Goal: Task Accomplishment & Management: Use online tool/utility

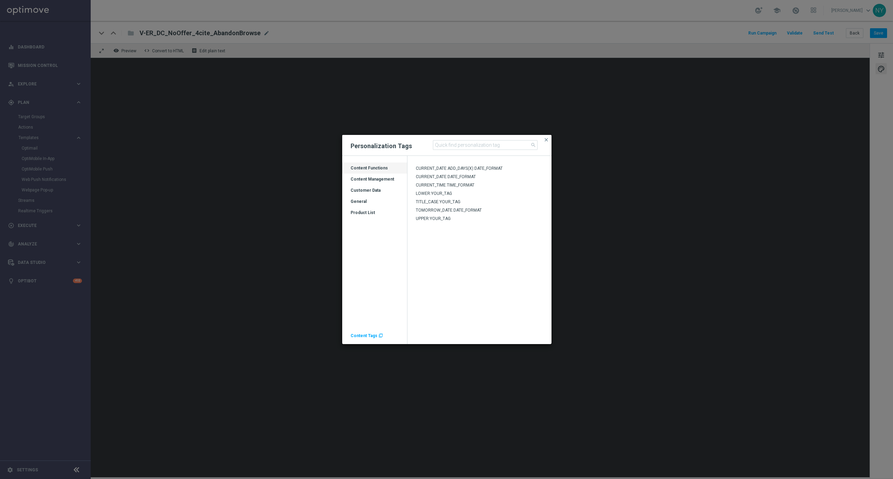
click at [360, 256] on div "Content Tags " at bounding box center [366, 333] width 32 height 9
click at [364, 256] on span "Content Tags" at bounding box center [363, 335] width 27 height 5
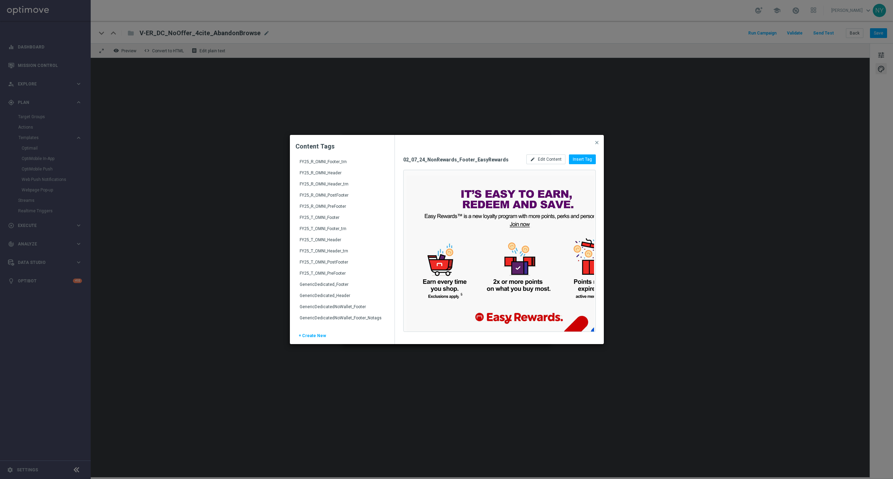
scroll to position [982, 0]
click at [323, 186] on div "FY25_R_OMNI_Header" at bounding box center [342, 188] width 86 height 11
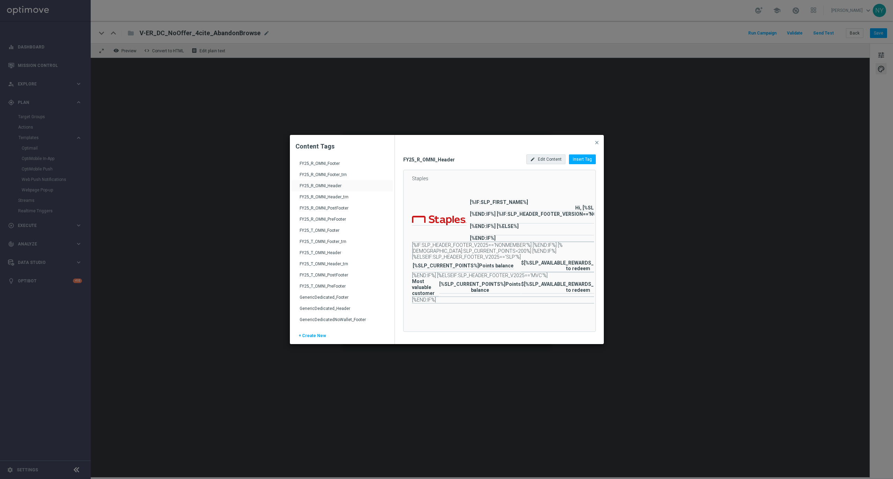
click at [554, 158] on span "Edit Content" at bounding box center [550, 159] width 24 height 5
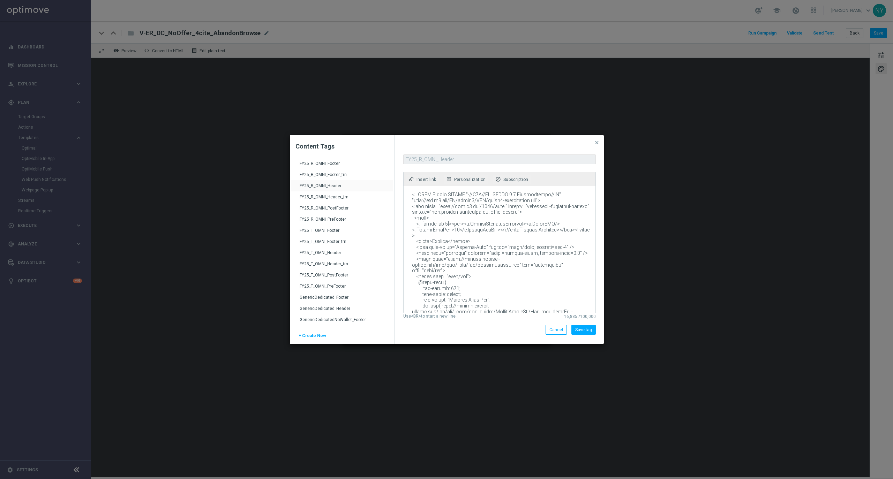
click at [506, 254] on textarea at bounding box center [498, 249] width 191 height 127
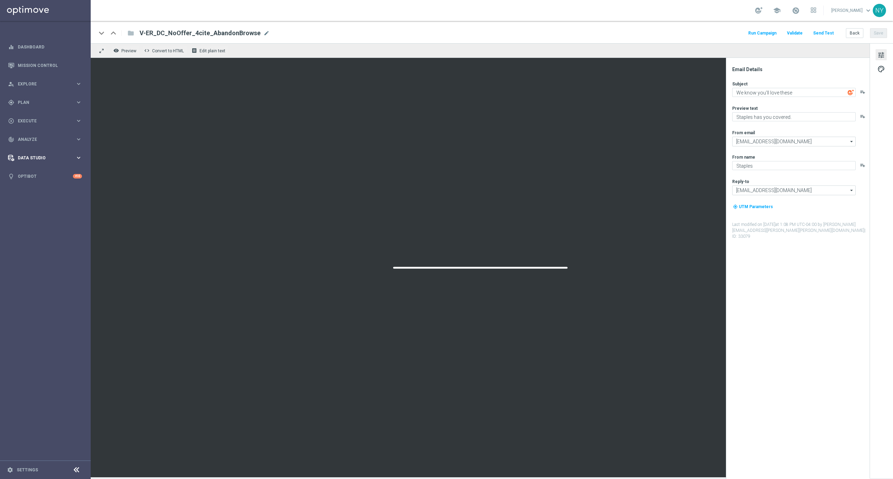
click at [33, 158] on span "Data Studio" at bounding box center [47, 158] width 58 height 4
click at [24, 173] on link "Attributes" at bounding box center [45, 172] width 54 height 6
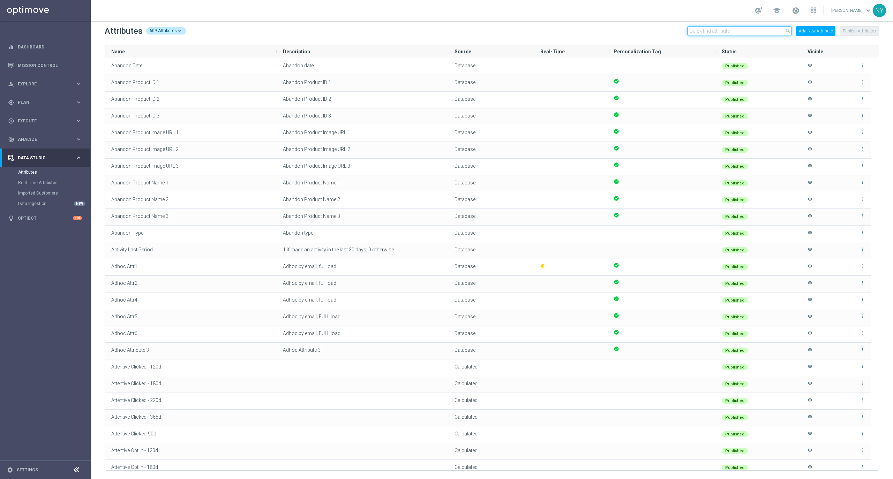
click at [753, 29] on input "text" at bounding box center [739, 31] width 105 height 10
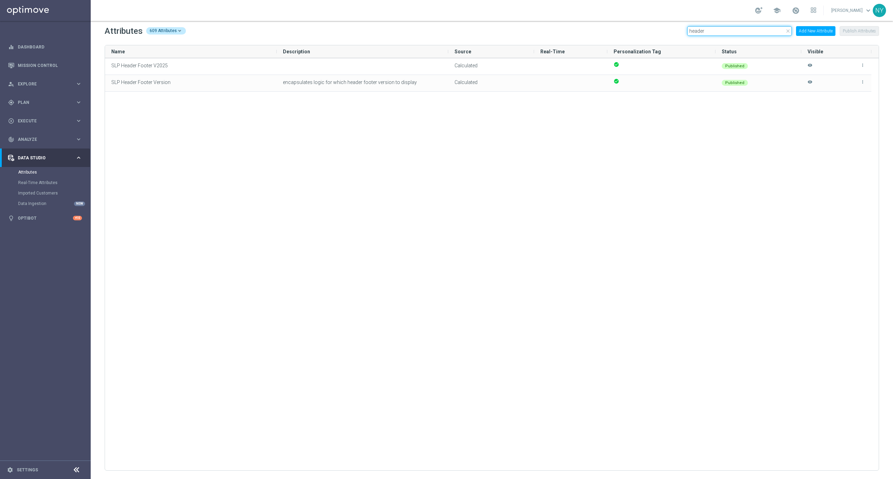
type input "header"
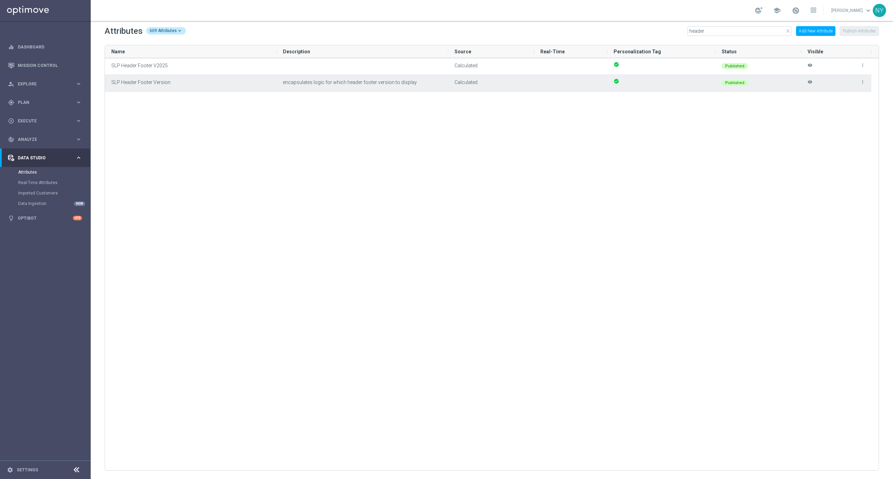
click at [863, 81] on icon "more_vert" at bounding box center [862, 81] width 5 height 5
click at [847, 77] on span "Edit" at bounding box center [846, 79] width 7 height 6
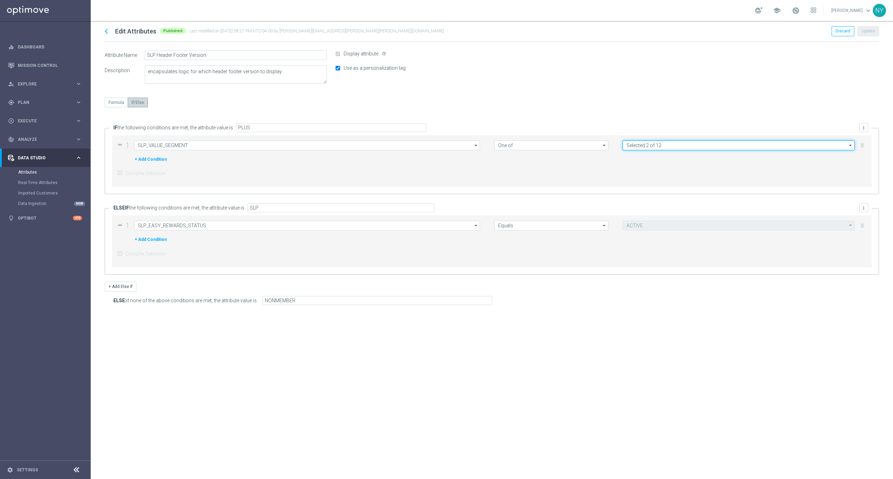
click at [677, 144] on input "Selected 2 of 12" at bounding box center [738, 146] width 232 height 10
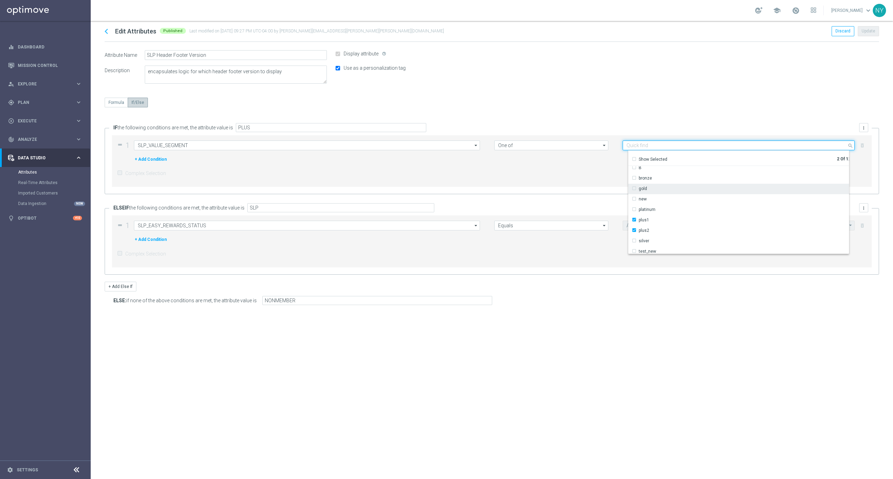
scroll to position [48, 0]
click at [597, 117] on div "Formula If/Else" at bounding box center [492, 108] width 774 height 20
type input "Selected 2 of 12"
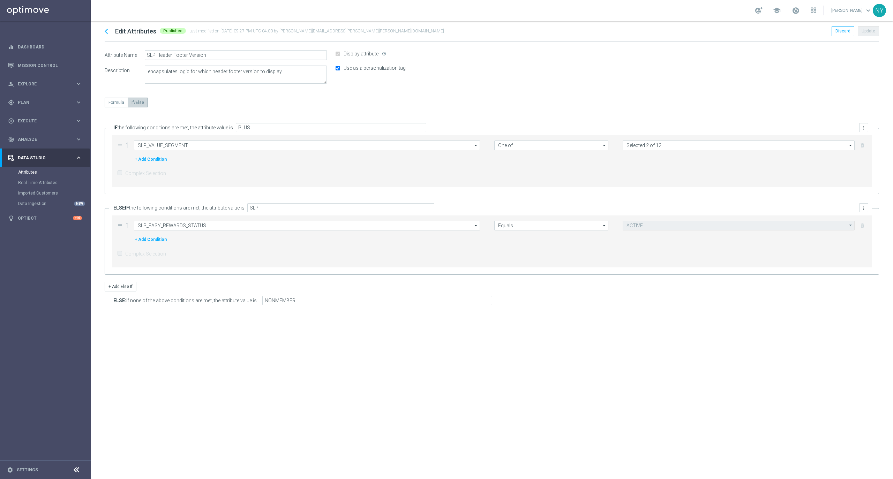
click at [732, 140] on div "drag_handle 1 SLP_VALUE_SEGMENT SLP_VALUE_SEGMENT arrow_drop_down Drag here to …" at bounding box center [491, 161] width 759 height 52
click at [730, 147] on input "Selected 2 of 12" at bounding box center [738, 146] width 232 height 10
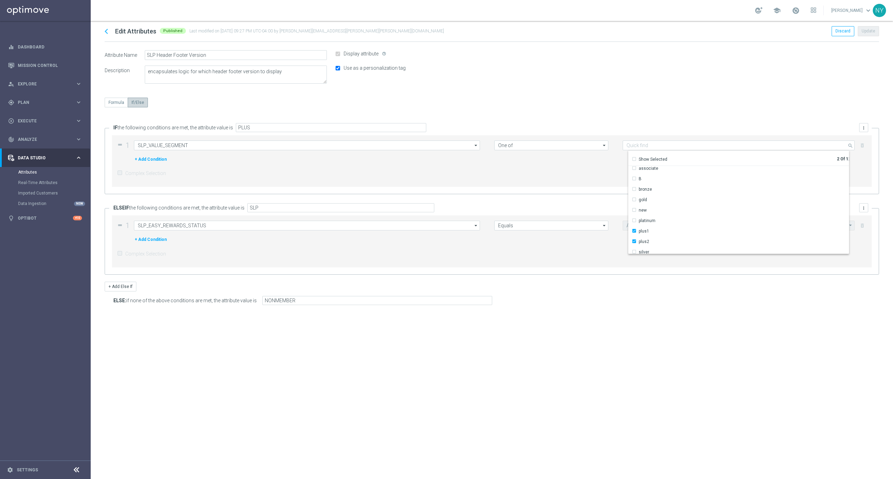
scroll to position [17, 0]
click at [105, 33] on icon "chevron_left" at bounding box center [106, 31] width 10 height 10
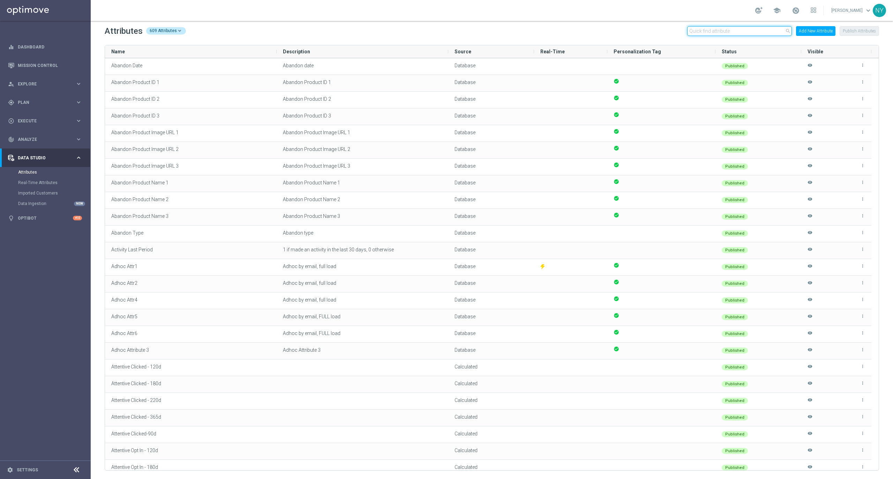
click at [733, 32] on input "text" at bounding box center [739, 31] width 105 height 10
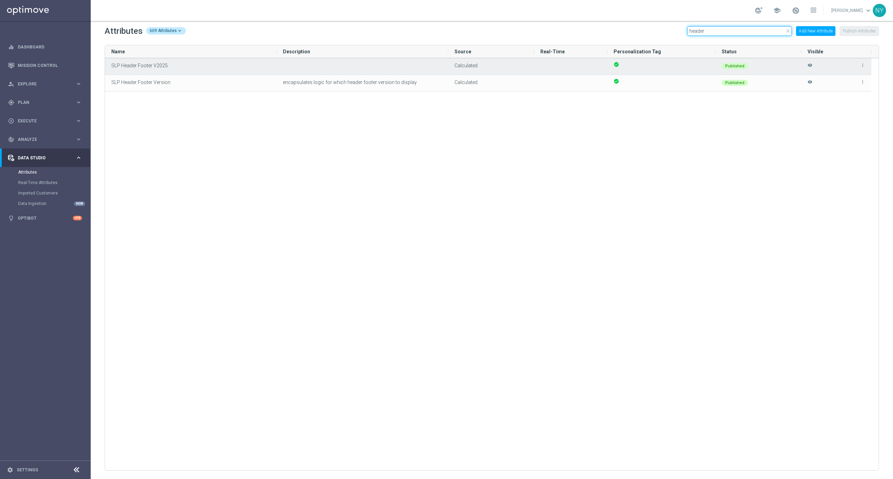
type input "header"
click at [863, 66] on icon "more_vert" at bounding box center [862, 65] width 5 height 5
click at [845, 62] on span "Edit" at bounding box center [846, 63] width 7 height 6
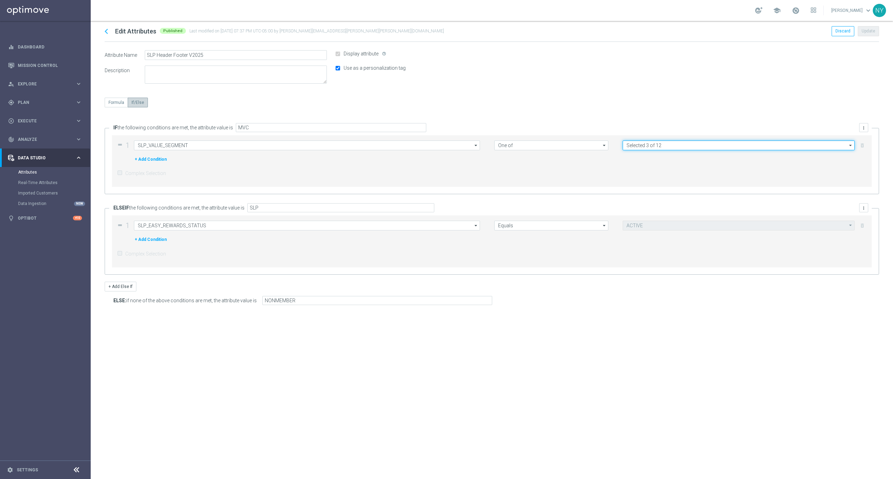
click at [745, 146] on input "Selected 3 of 12" at bounding box center [738, 146] width 232 height 10
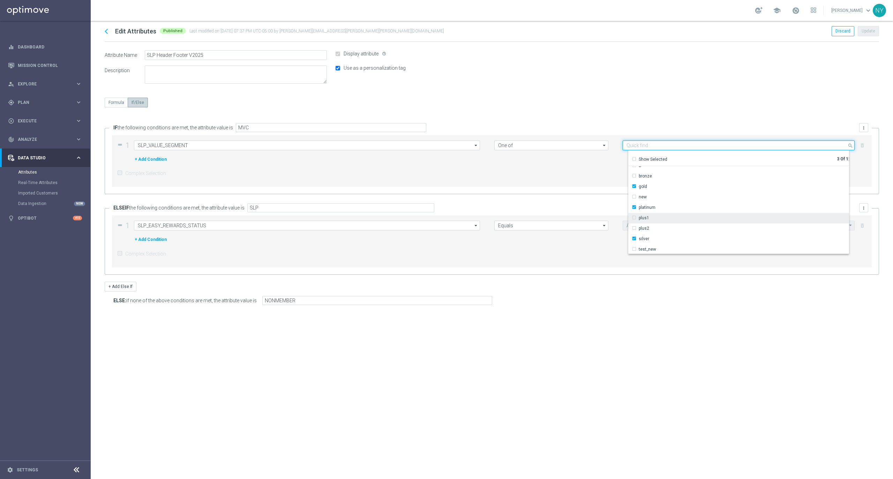
scroll to position [48, 0]
click at [610, 247] on div "drag_handle 1 SLP_EASY_REWARDS_STATUS SLP_EASY_REWARDS_STATUS arrow_drop_down D…" at bounding box center [491, 241] width 759 height 52
type input "Selected 3 of 12"
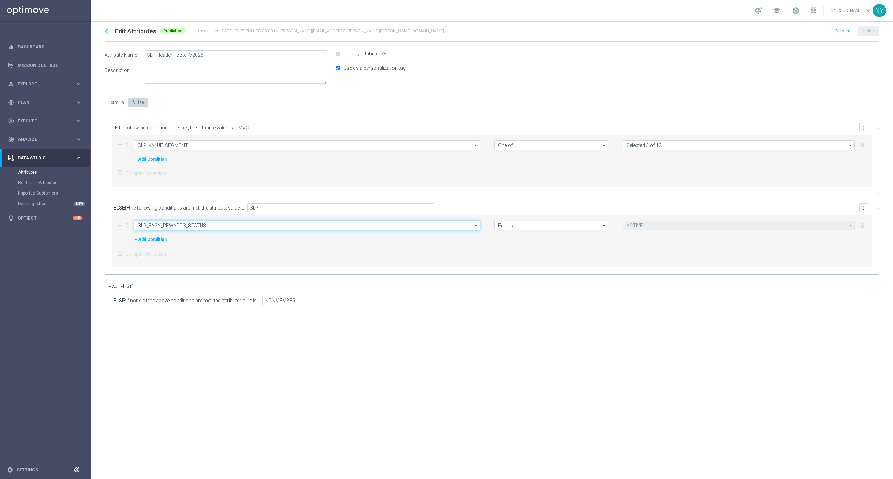
click at [455, 225] on input "SLP_EASY_REWARDS_STATUS" at bounding box center [307, 226] width 346 height 10
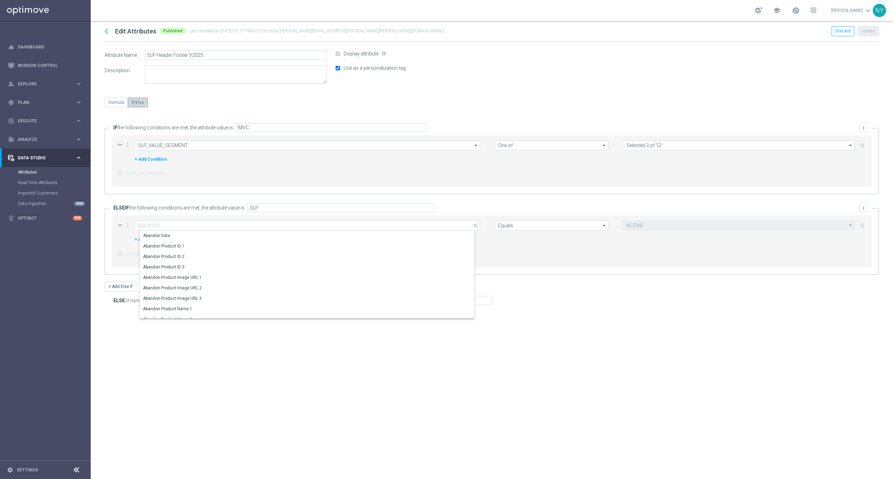
click at [522, 247] on div "Complex Selection" at bounding box center [491, 253] width 749 height 15
type input "SLP_EASY_REWARDS_STATUS"
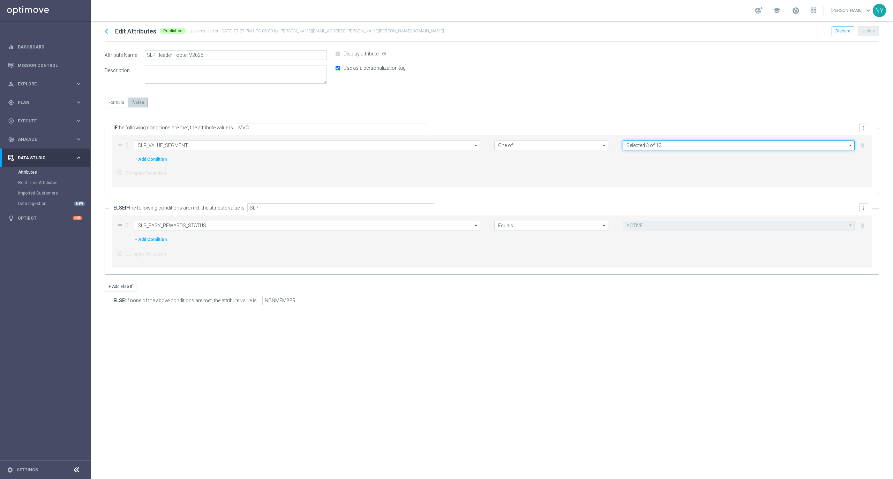
click at [654, 143] on input "Selected 3 of 12" at bounding box center [738, 146] width 232 height 10
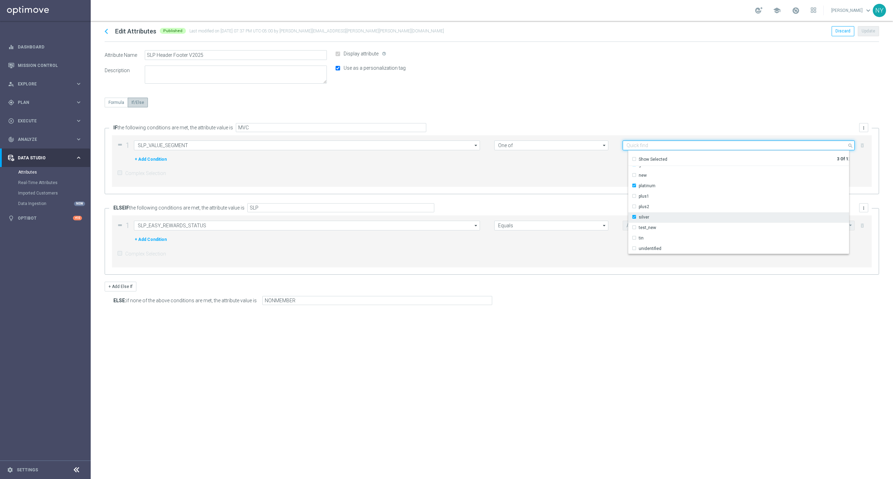
scroll to position [0, 0]
click at [475, 243] on div "+ Add Condition" at bounding box center [498, 240] width 736 height 8
type input "Selected 3 of 12"
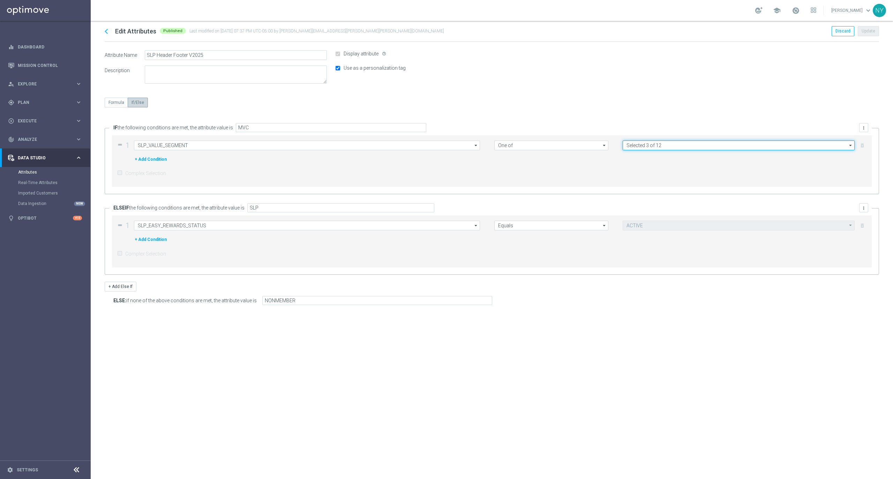
click at [658, 144] on input "Selected 3 of 12" at bounding box center [738, 146] width 232 height 10
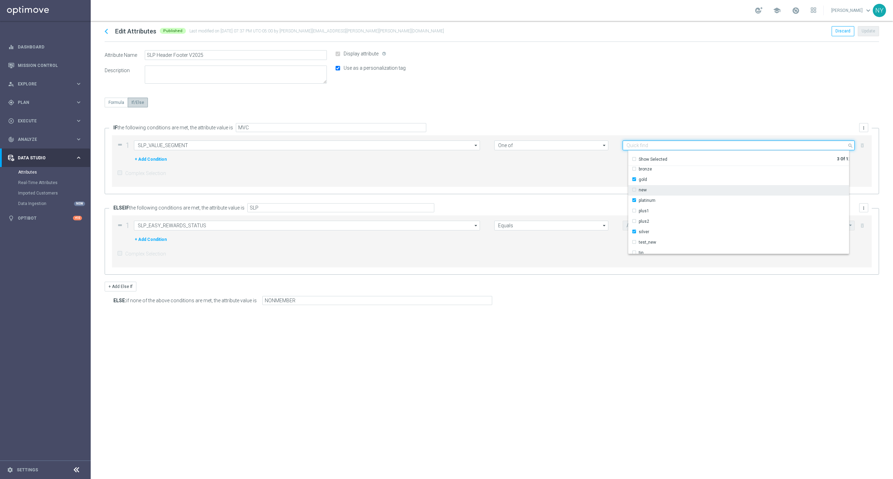
scroll to position [48, 0]
click at [635, 196] on div "plus1" at bounding box center [639, 196] width 17 height 6
click at [638, 303] on div "ELSE: if none of the above conditions are met, the attribute value is NONMEMBER" at bounding box center [492, 311] width 774 height 30
type input "Selected 4 of 12"
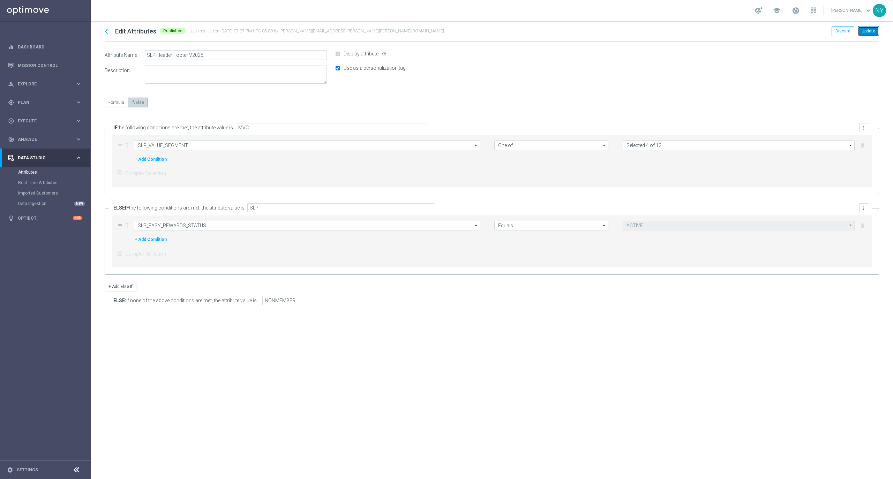
click at [868, 29] on button "Update" at bounding box center [867, 31] width 21 height 10
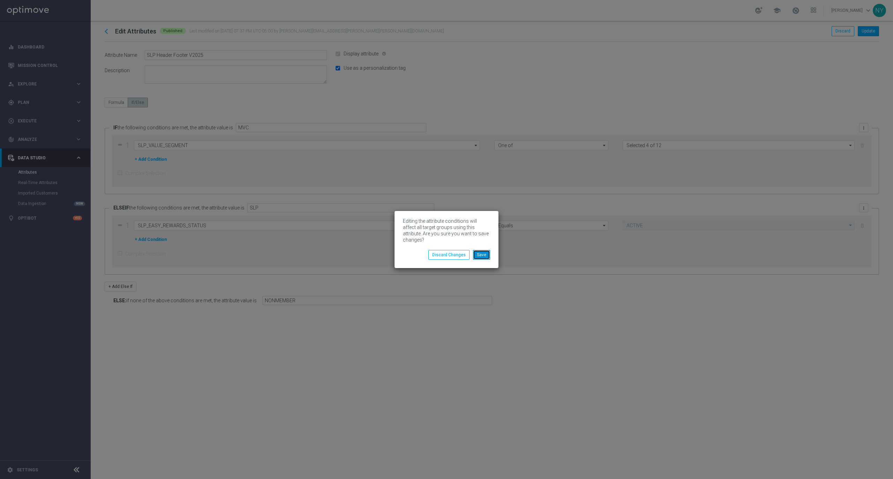
click at [479, 257] on button "Save" at bounding box center [481, 255] width 17 height 10
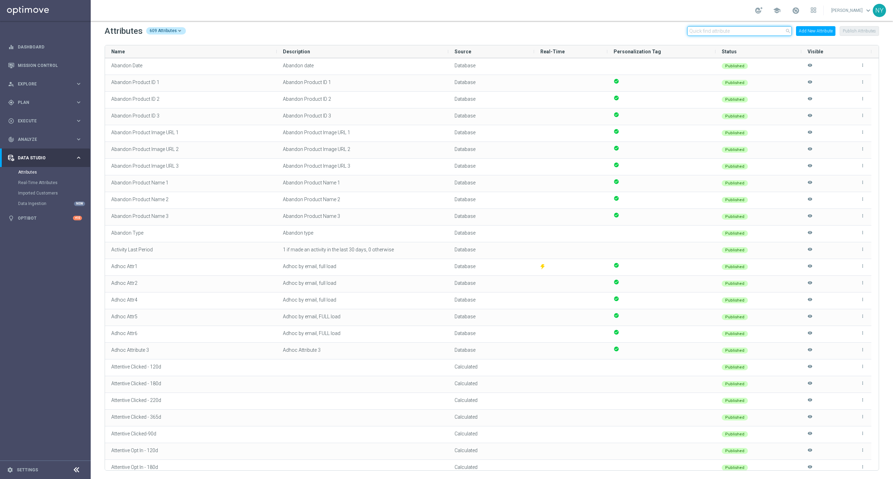
click at [736, 31] on input "text" at bounding box center [739, 31] width 105 height 10
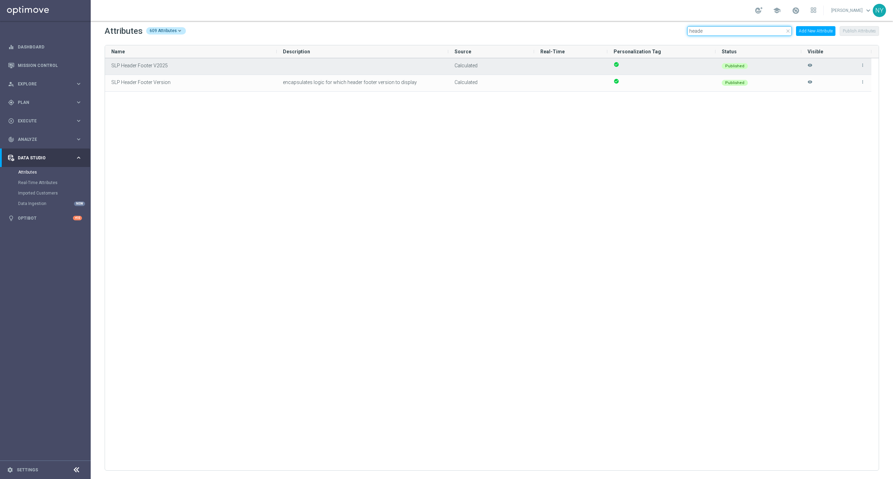
type input "heade"
click at [144, 68] on span "SLP Header Footer V2025" at bounding box center [139, 66] width 56 height 6
click at [863, 65] on icon "more_vert" at bounding box center [862, 65] width 5 height 5
click at [849, 62] on span "Edit" at bounding box center [846, 63] width 7 height 6
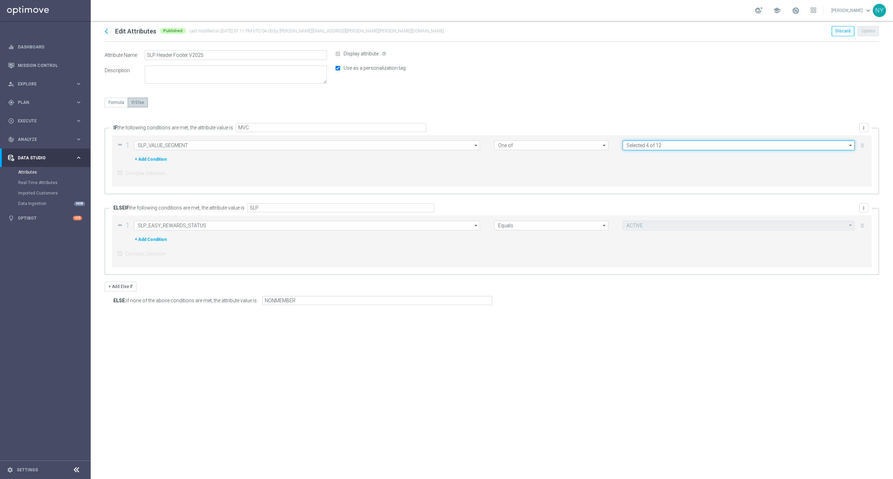
click at [654, 147] on input "Selected 4 of 12" at bounding box center [738, 146] width 232 height 10
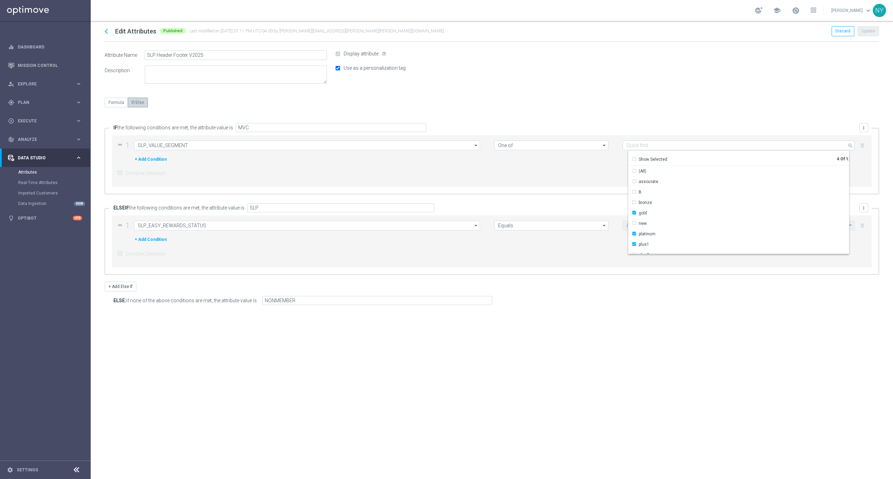
click at [594, 305] on div "ELSE: if none of the above conditions are met, the attribute value is NONMEMBER" at bounding box center [492, 311] width 774 height 30
type input "Selected 4 of 12"
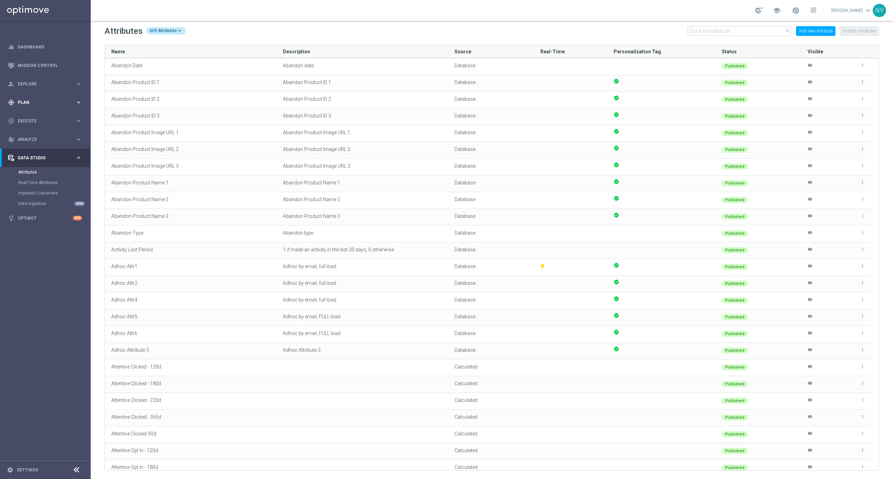
click at [24, 102] on span "Plan" at bounding box center [47, 102] width 58 height 4
click at [31, 117] on link "Target Groups" at bounding box center [45, 117] width 54 height 6
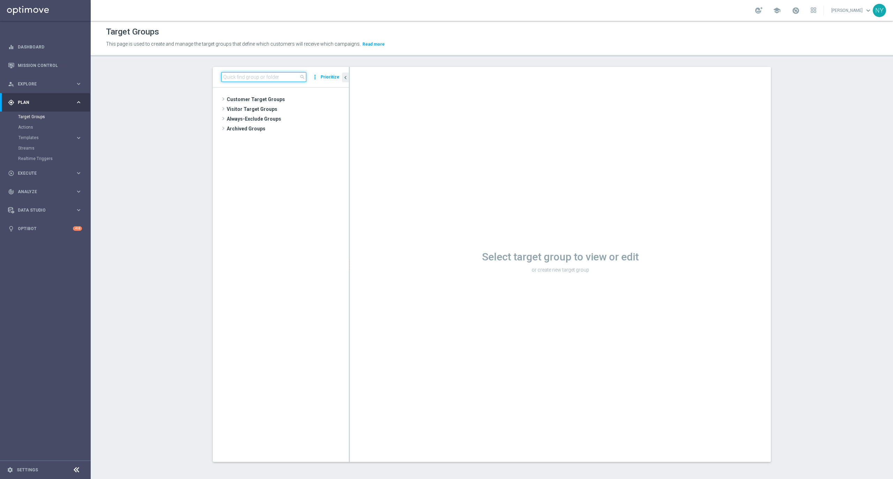
click at [238, 76] on input at bounding box center [263, 77] width 85 height 10
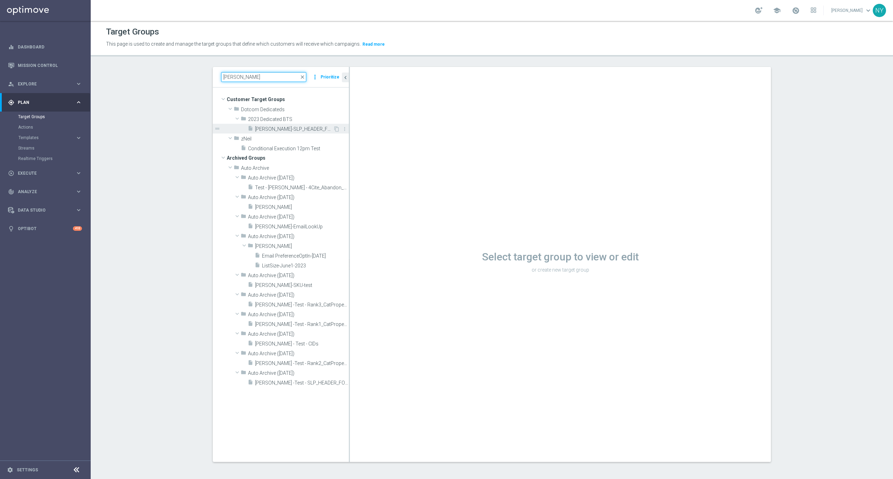
type input "neil"
click at [300, 131] on span "Neil-SLP_HEADER_FOOTER_V2025" at bounding box center [294, 129] width 78 height 6
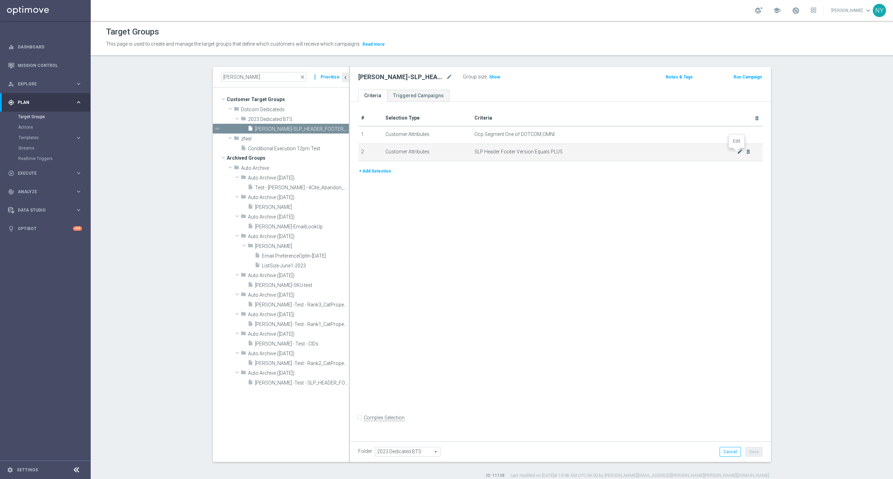
click at [737, 153] on icon "mode_edit" at bounding box center [740, 152] width 6 height 6
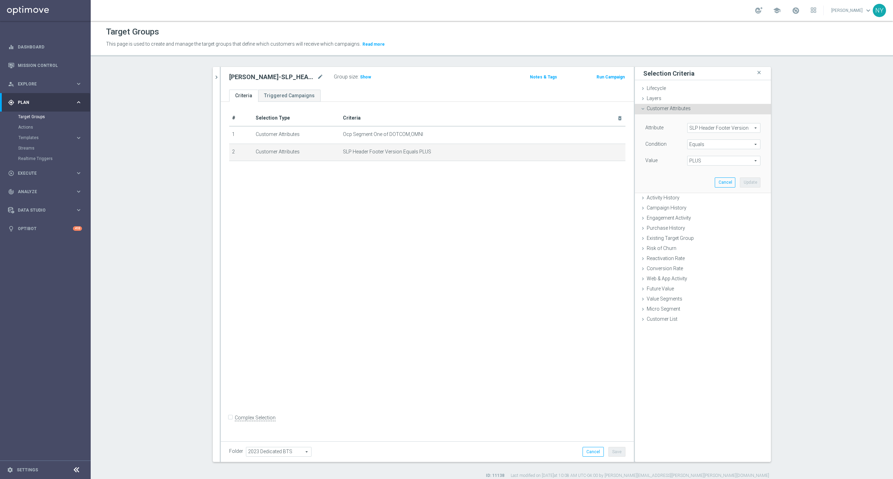
click at [704, 159] on span "PLUS" at bounding box center [723, 160] width 73 height 9
click at [741, 129] on span "SLP Header Footer Version" at bounding box center [723, 127] width 73 height 9
click at [714, 128] on input "search" at bounding box center [723, 128] width 73 height 10
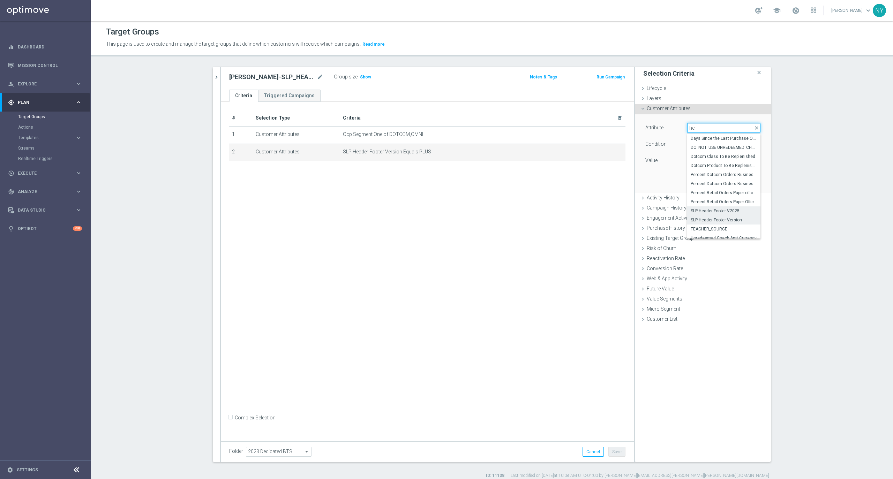
type input "he"
click at [720, 214] on span "SLP Header Footer V2025" at bounding box center [723, 211] width 66 height 6
type input "SLP Header Footer V2025"
type input "Select"
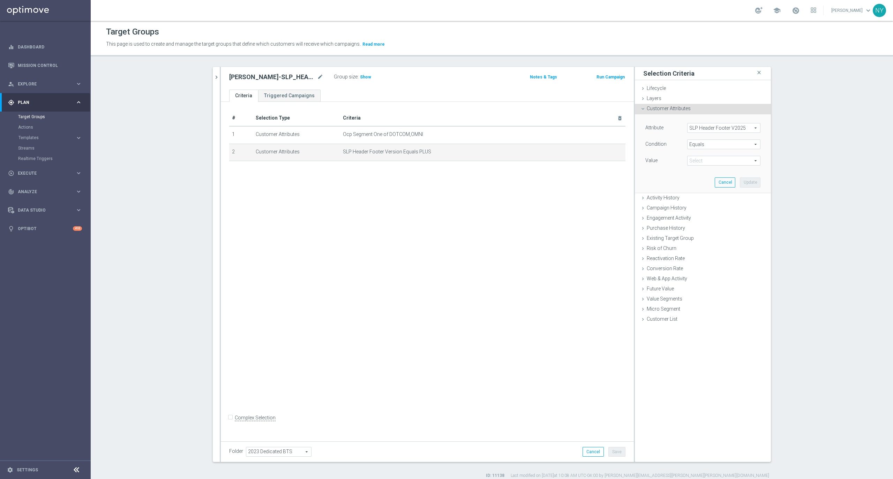
click at [753, 160] on span "PLUS" at bounding box center [723, 160] width 73 height 9
click at [752, 128] on span "SLP Header Footer V2025" at bounding box center [723, 127] width 73 height 9
click at [748, 143] on label "Abandon Product ID 1" at bounding box center [723, 147] width 73 height 9
type input "Abandon Product ID 1"
click at [752, 129] on span "Abandon Product ID 1" at bounding box center [723, 127] width 73 height 9
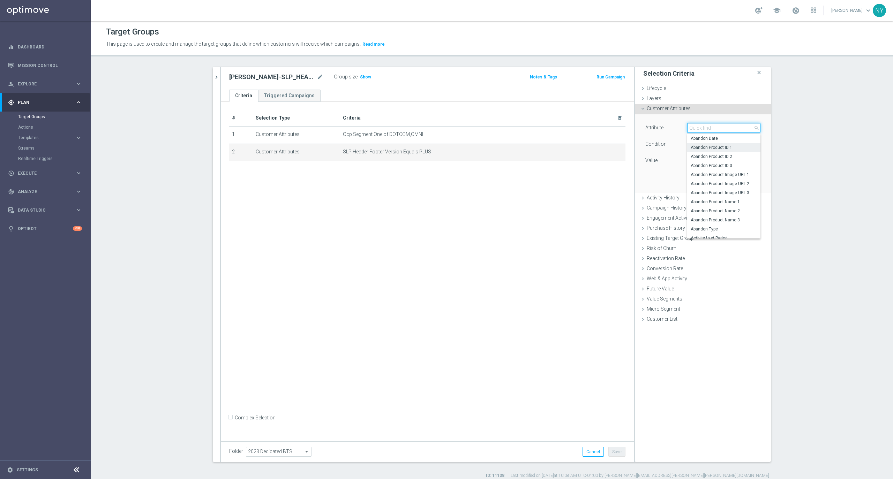
click at [720, 130] on input "search" at bounding box center [723, 128] width 73 height 10
type input "he"
click at [709, 221] on span "SLP Header Footer Version" at bounding box center [723, 220] width 66 height 6
type input "SLP Header Footer Version"
click at [707, 158] on span at bounding box center [723, 160] width 73 height 9
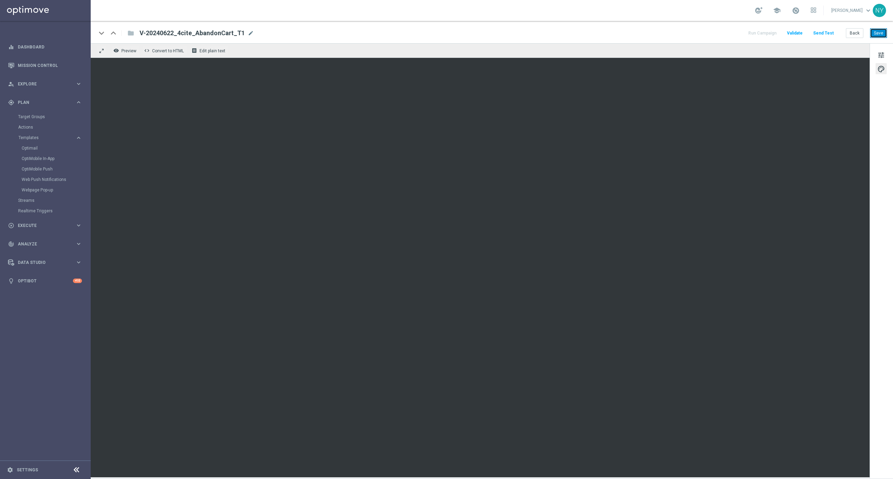
click at [883, 31] on button "Save" at bounding box center [878, 33] width 17 height 10
click at [877, 30] on button "Save" at bounding box center [878, 33] width 17 height 10
click at [823, 31] on button "Send Test" at bounding box center [823, 33] width 23 height 9
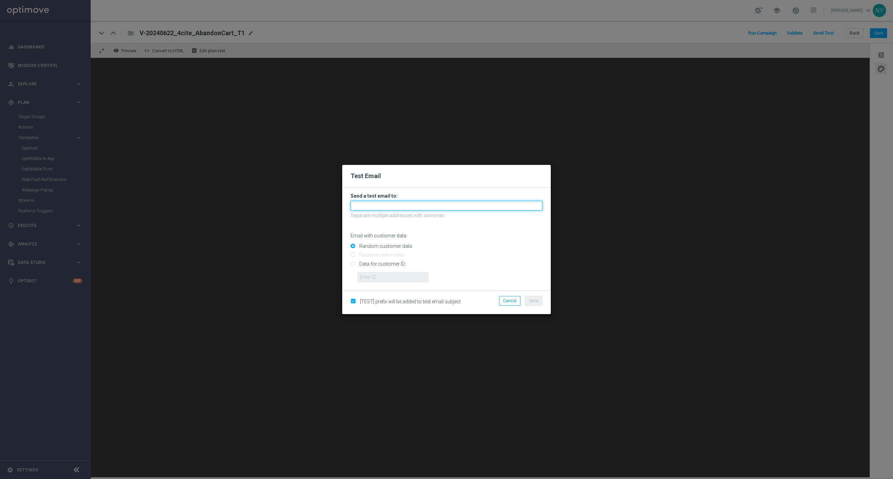
click at [381, 211] on input "text" at bounding box center [446, 206] width 192 height 10
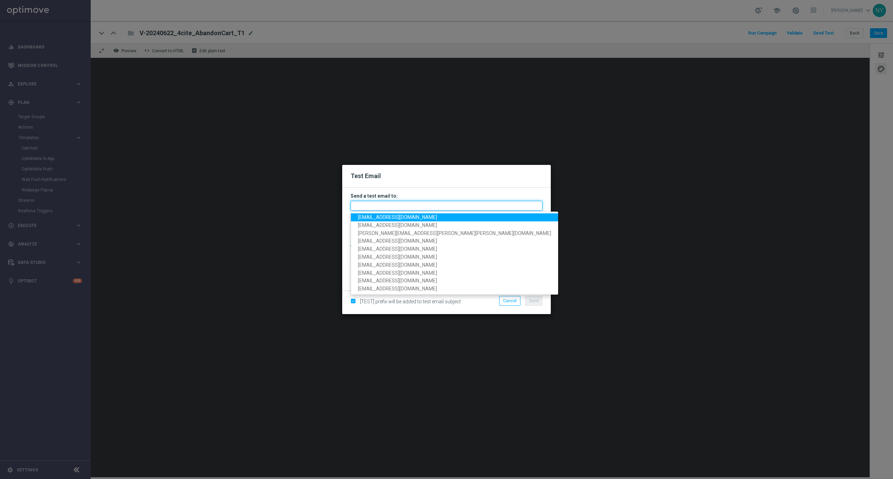
paste input "neilyetts3-b9epk@litmusemail.com"
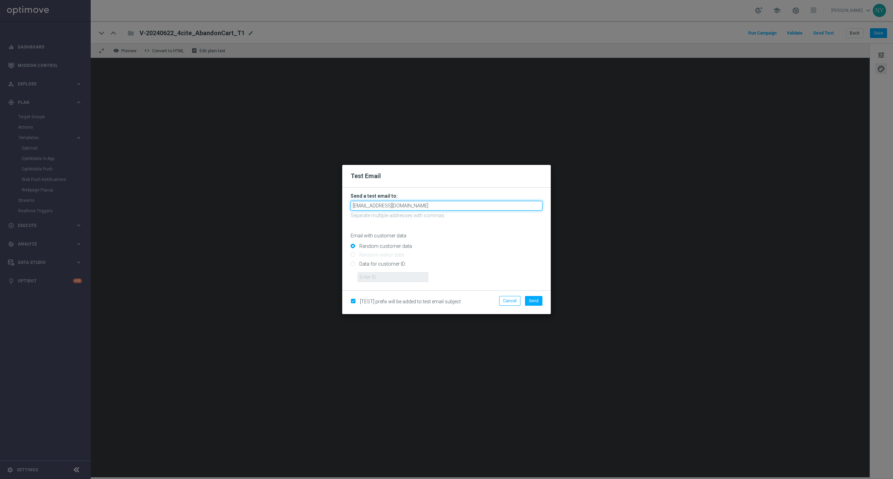
type input "neilyetts3-b9epk@litmusemail.com"
click at [351, 265] on input "Data for customer ID:" at bounding box center [446, 267] width 192 height 10
radio input "true"
click at [376, 278] on input "text" at bounding box center [392, 277] width 71 height 10
paste input "10000020539"
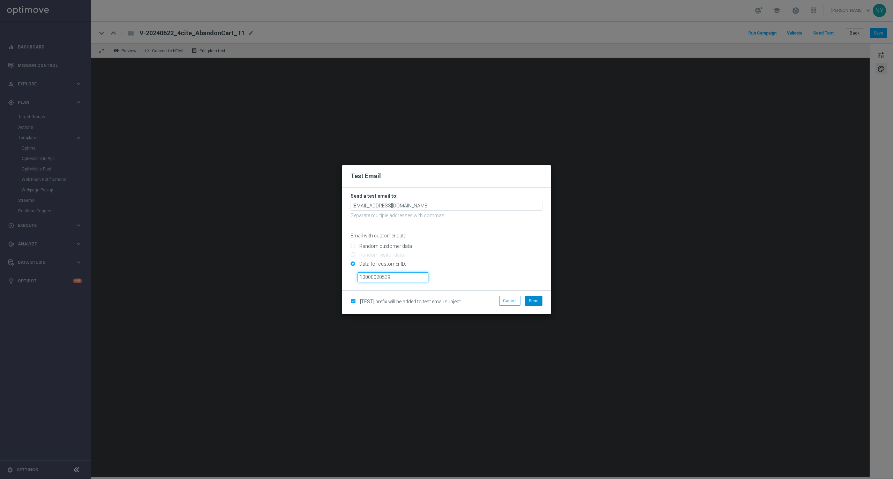
type input "10000020539"
click at [532, 304] on button "Send" at bounding box center [533, 301] width 17 height 10
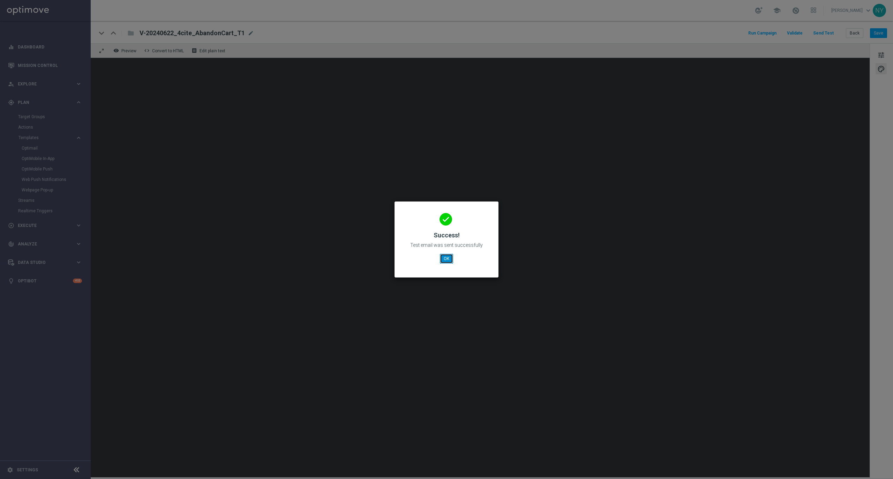
click at [443, 259] on button "OK" at bounding box center [446, 259] width 13 height 10
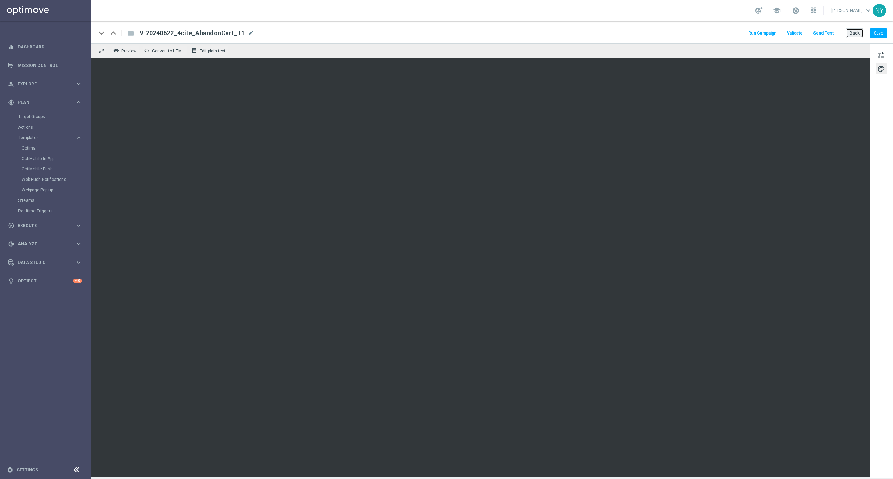
click at [852, 35] on button "Back" at bounding box center [853, 33] width 17 height 10
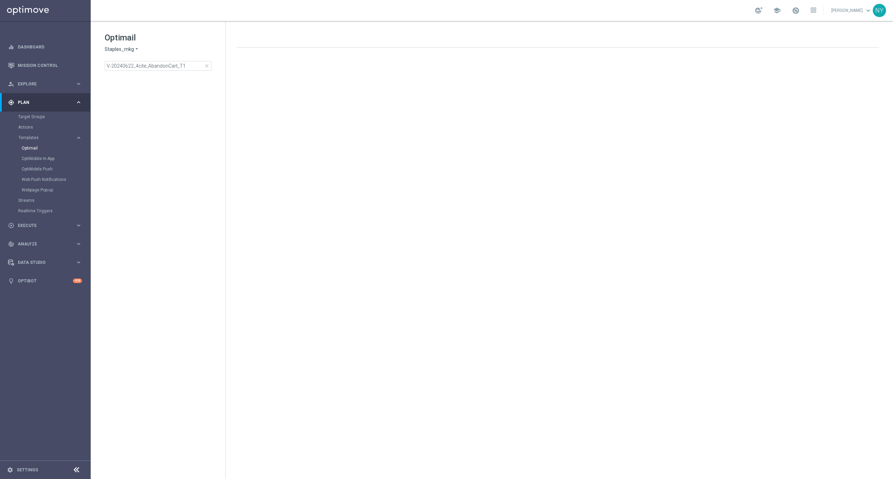
click at [184, 59] on div "Optimail Staples_mkg arrow_drop_down × Staples_mkg V-20240622_4cite_AbandonCart…" at bounding box center [165, 51] width 121 height 39
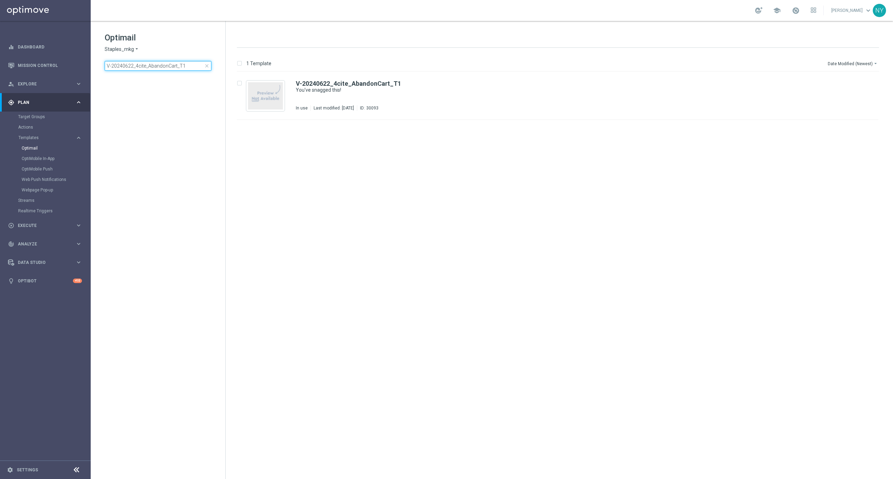
drag, startPoint x: 190, startPoint y: 66, endPoint x: -3, endPoint y: 63, distance: 192.5
click at [0, 63] on html "equalizer Dashboard Mission Control" at bounding box center [446, 239] width 893 height 479
type input "ER_DC_NoOffer_4cite_AbandonSearch"
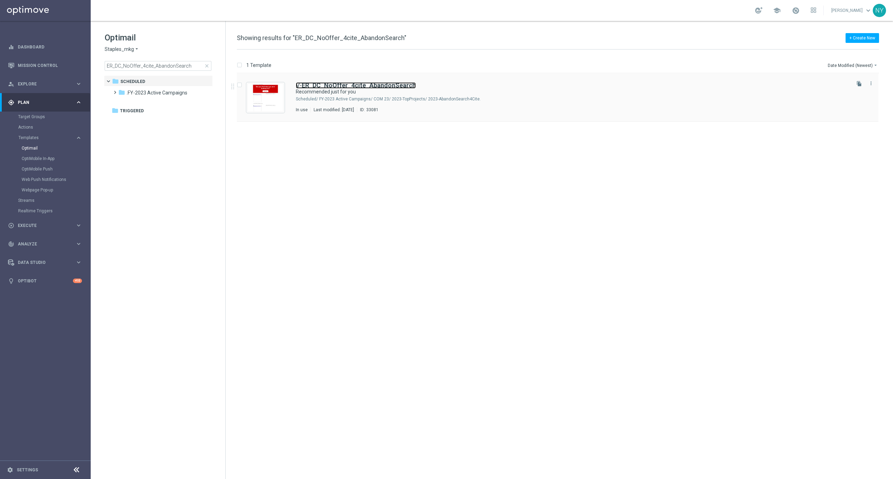
click at [370, 86] on b "ER_DC_NoOffer_4cite_AbandonSearch" at bounding box center [359, 85] width 114 height 7
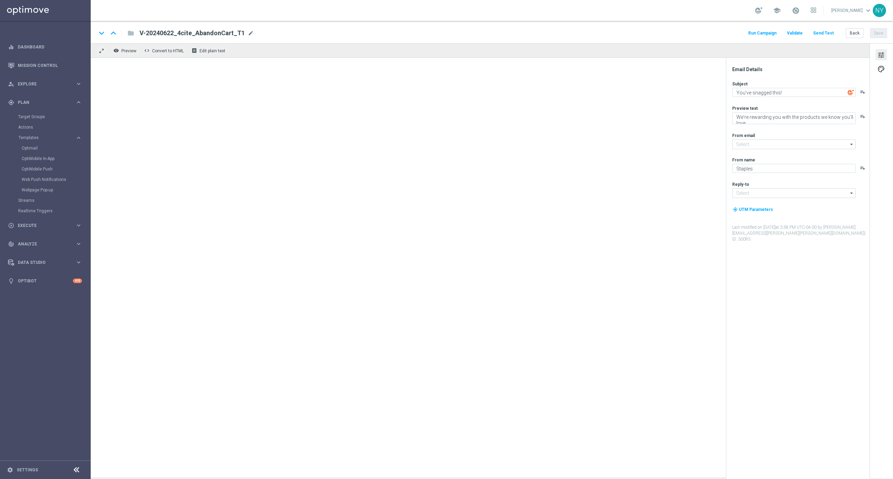
type input "staples@connected.staples.com"
type input "info@staples.com"
type textarea "Recommended just for you"
type textarea "Take a look and save."
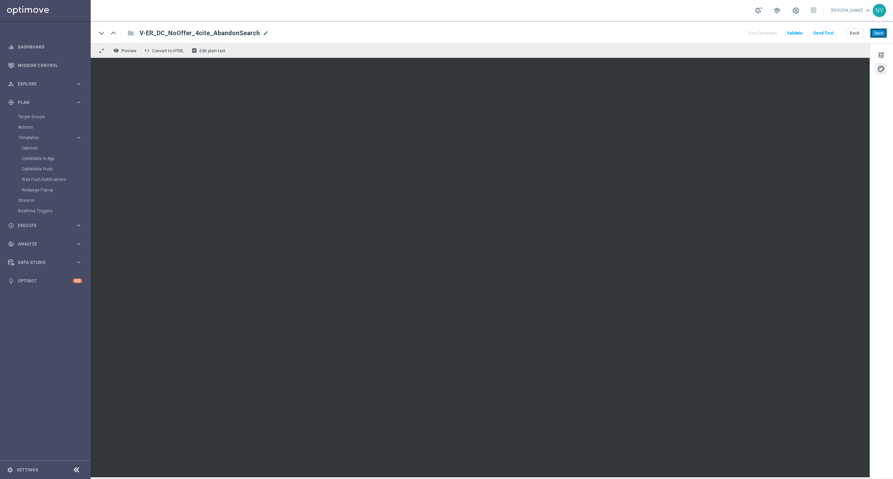
click at [879, 31] on button "Save" at bounding box center [878, 33] width 17 height 10
click at [826, 31] on button "Send Test" at bounding box center [823, 33] width 23 height 9
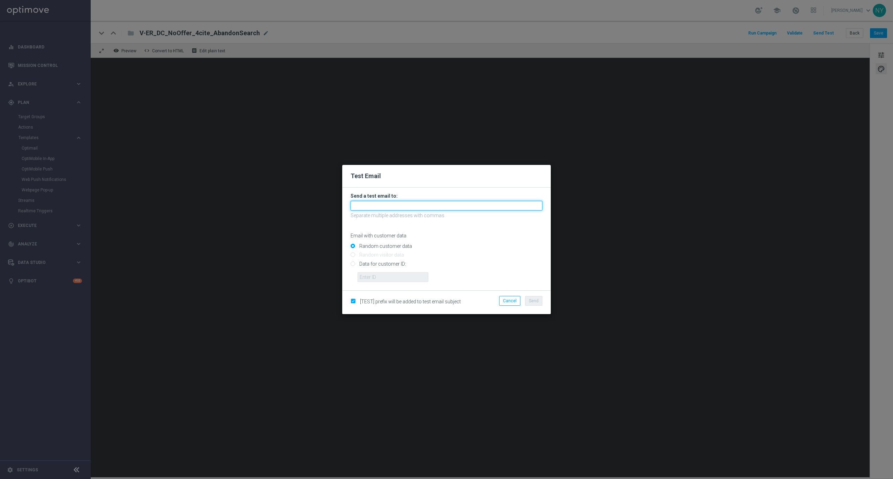
click at [383, 208] on input "text" at bounding box center [446, 206] width 192 height 10
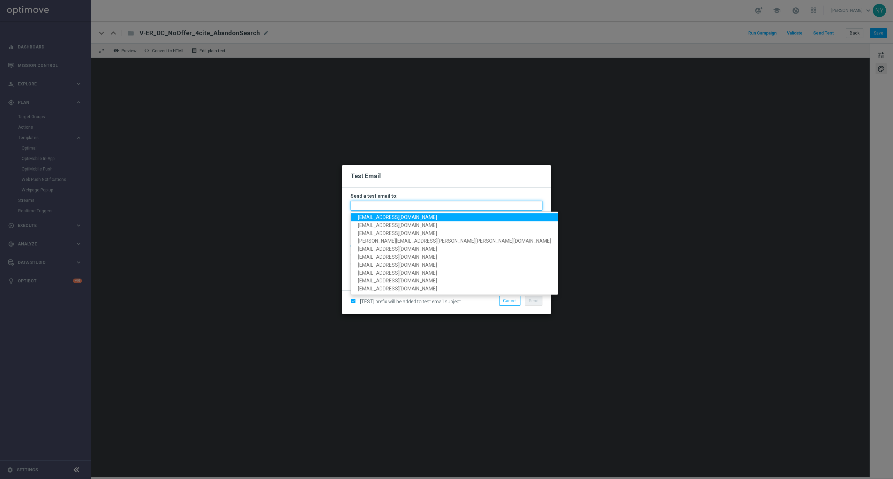
paste input "neilyetts3-b9esr@litmusemail.com"
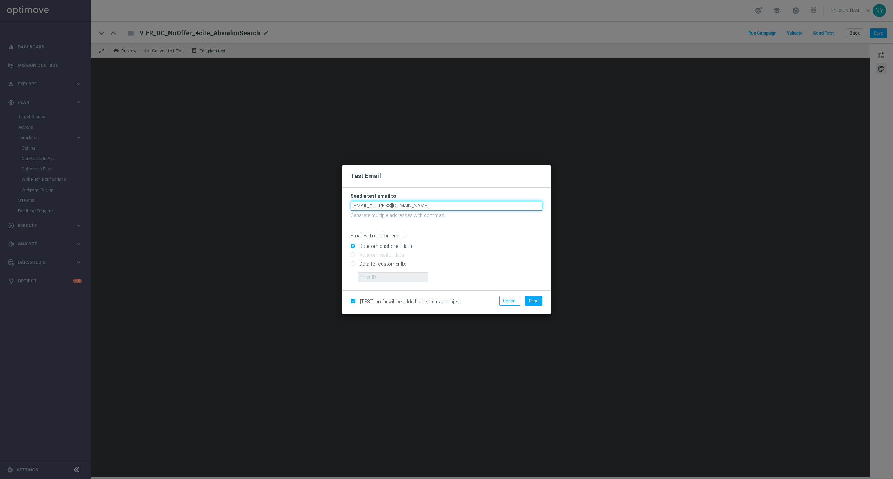
type input "neilyetts3-b9esr@litmusemail.com"
click at [434, 235] on p "Email with customer data" at bounding box center [446, 236] width 192 height 6
click at [351, 266] on input "Data for customer ID:" at bounding box center [446, 267] width 192 height 10
radio input "true"
click at [383, 276] on input "text" at bounding box center [392, 277] width 71 height 10
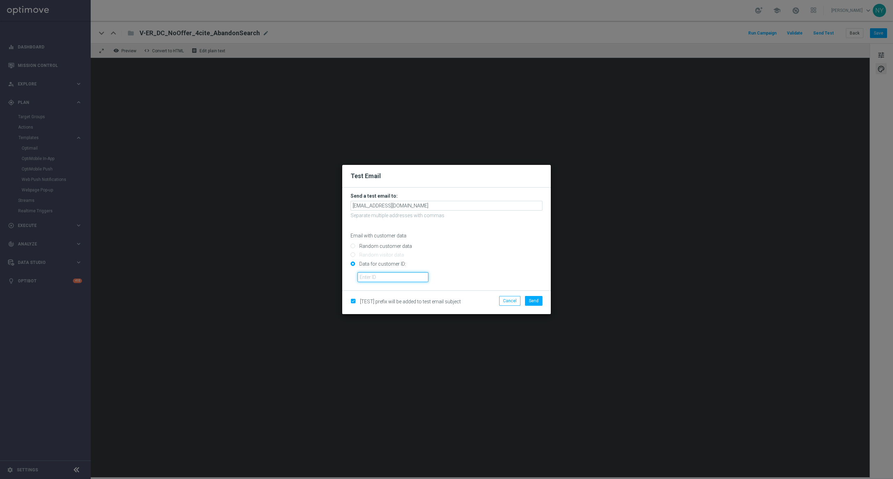
paste input "10000020539"
type input "10000020539"
click at [531, 297] on button "Send" at bounding box center [533, 301] width 17 height 10
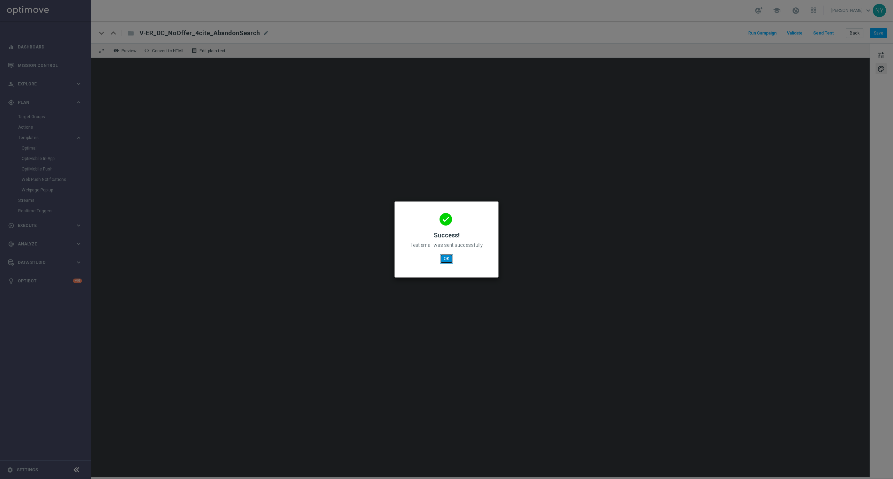
click at [446, 262] on button "OK" at bounding box center [446, 259] width 13 height 10
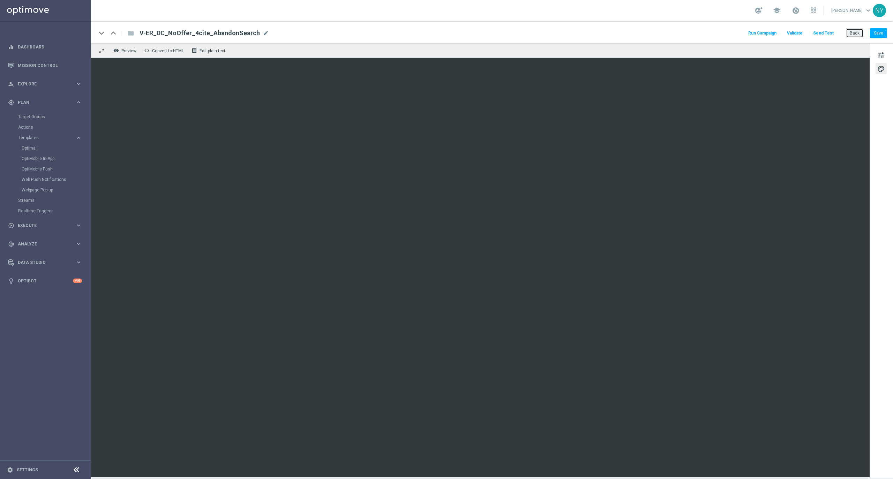
click at [851, 31] on button "Back" at bounding box center [853, 33] width 17 height 10
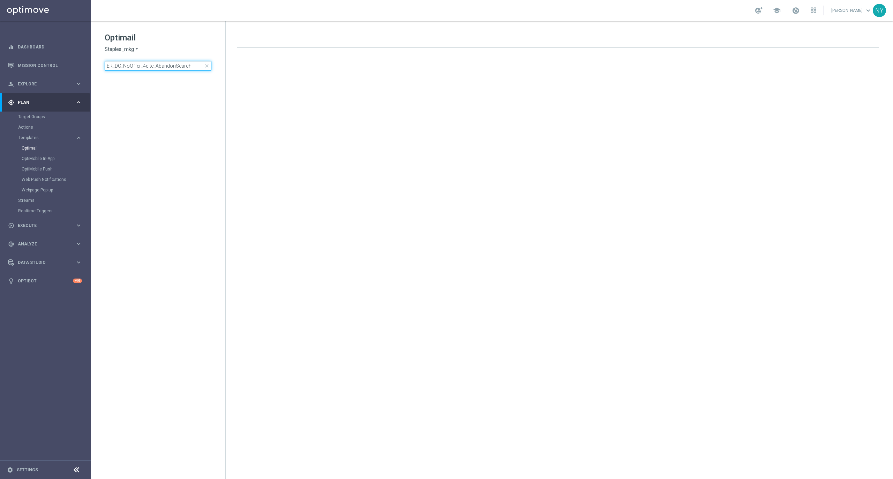
click at [191, 61] on input "ER_DC_NoOffer_4cite_AbandonSearch" at bounding box center [158, 66] width 107 height 10
drag, startPoint x: 197, startPoint y: 65, endPoint x: 49, endPoint y: 66, distance: 147.8
click at [49, 66] on main "equalizer Dashboard Mission Control" at bounding box center [446, 239] width 893 height 479
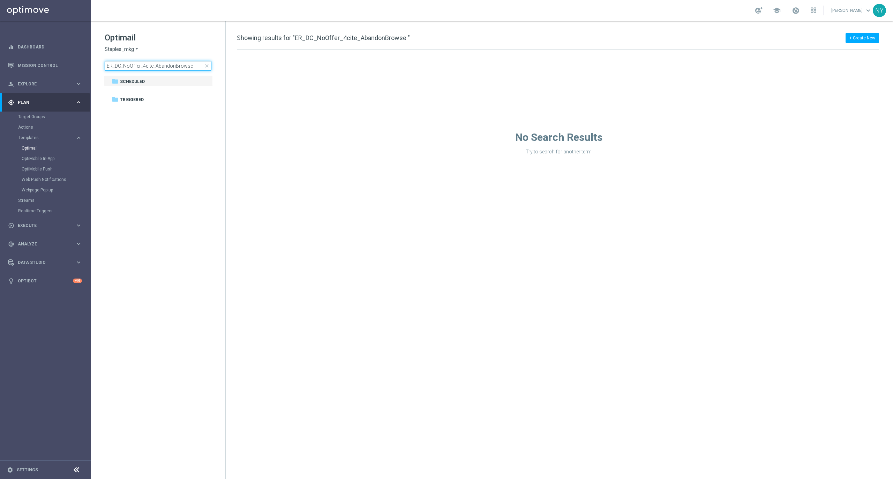
type input "ER_DC_NoOffer_4cite_AbandonBrowse"
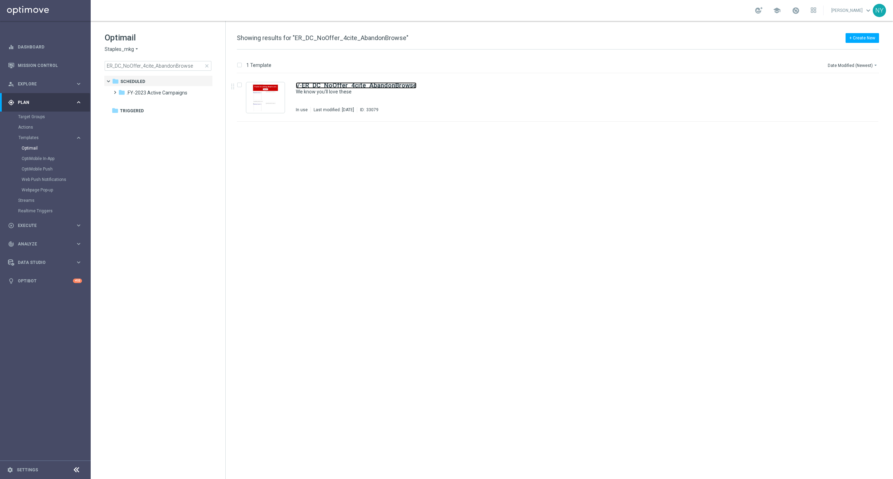
drag, startPoint x: 353, startPoint y: 84, endPoint x: 575, endPoint y: 36, distance: 226.9
click at [353, 84] on b "ER_DC_NoOffer_4cite_AbandonBrowse" at bounding box center [359, 85] width 115 height 7
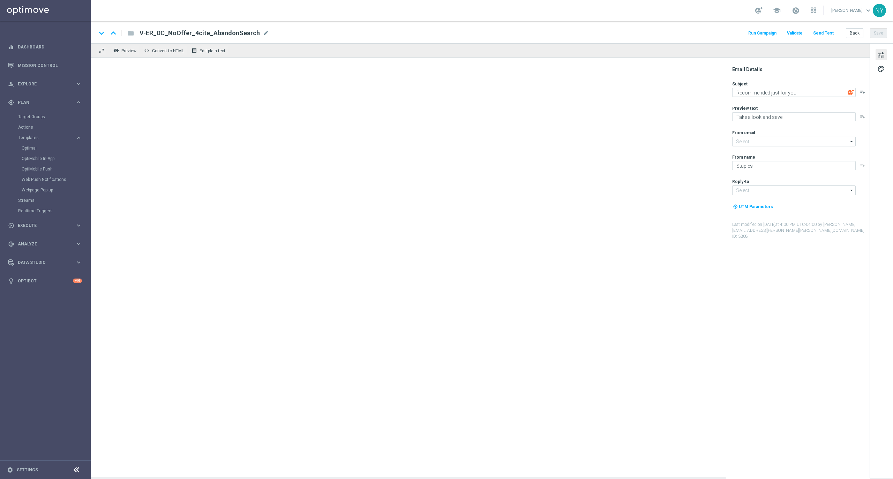
type input "staples@connected.staples.com"
type input "info@staples.com"
type textarea "We know you'll love these"
type textarea "Staples has you covered."
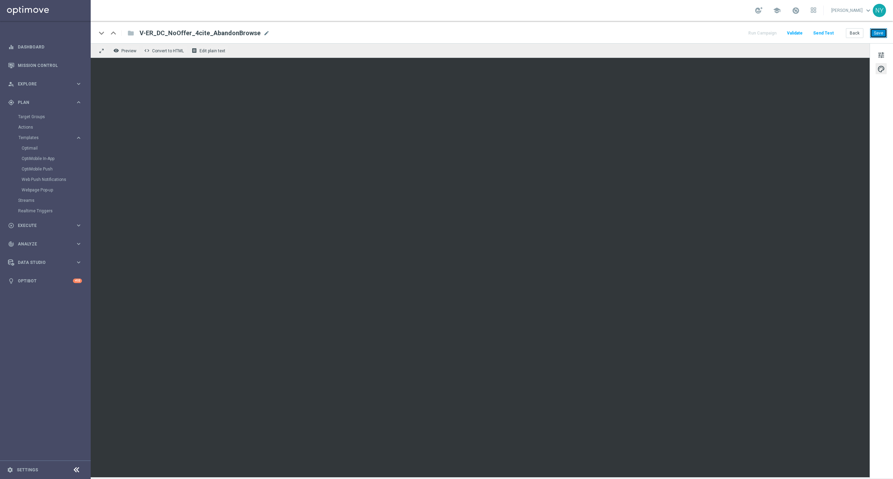
click at [882, 33] on button "Save" at bounding box center [878, 33] width 17 height 10
click at [819, 31] on button "Send Test" at bounding box center [823, 33] width 23 height 9
click at [822, 35] on button "Send Test" at bounding box center [823, 33] width 23 height 9
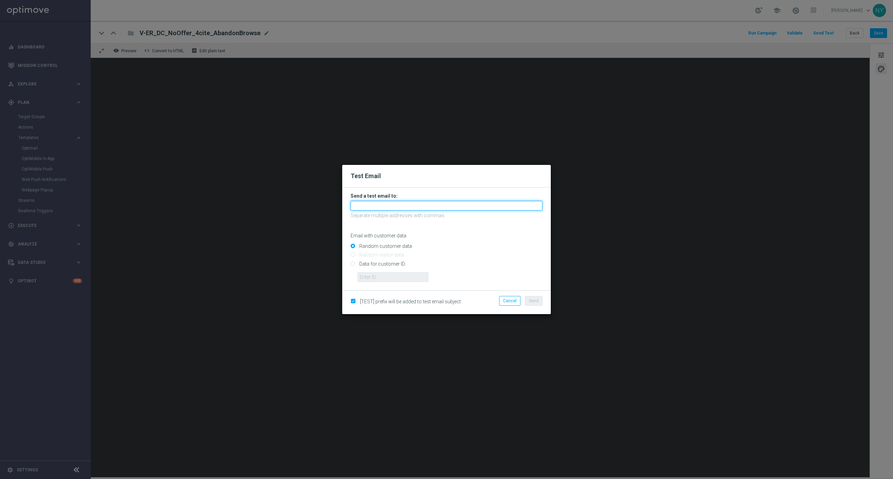
click at [373, 205] on input "text" at bounding box center [446, 206] width 192 height 10
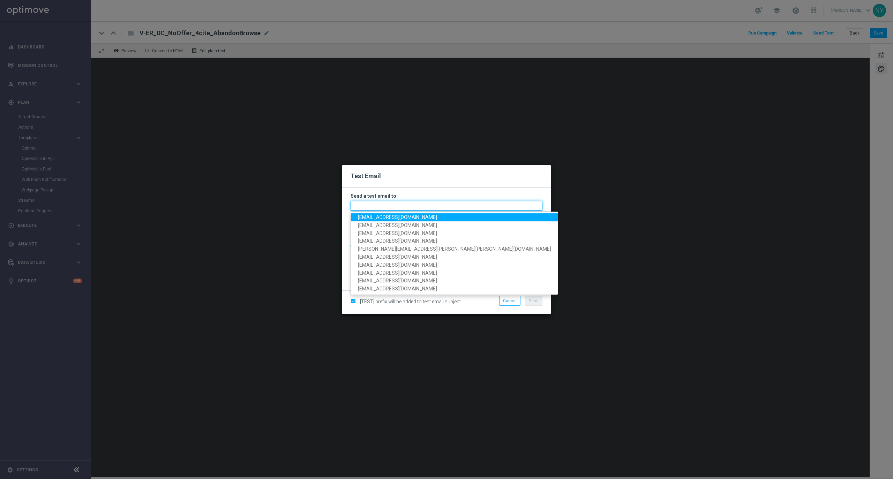
paste input "neilyetts3-b9etq@litmusemail.com"
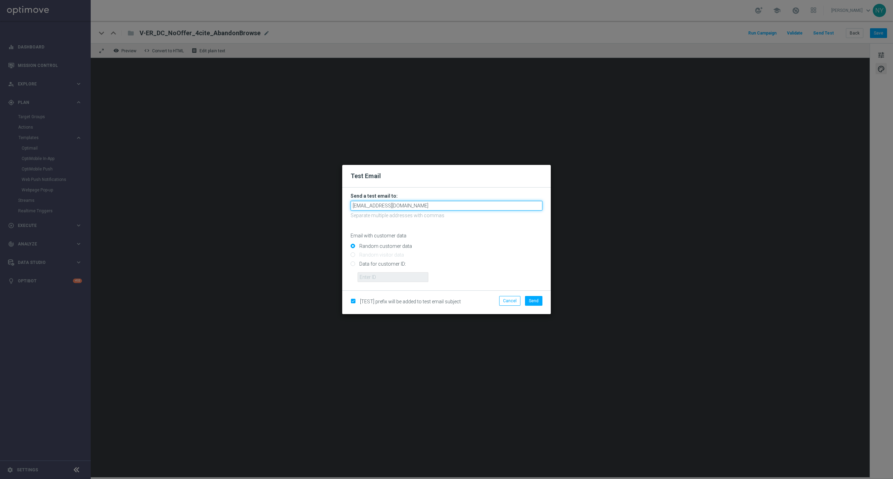
type input "neilyetts3-b9etq@litmusemail.com"
click at [352, 265] on input "Data for customer ID:" at bounding box center [446, 267] width 192 height 10
radio input "true"
click at [366, 275] on input "text" at bounding box center [392, 277] width 71 height 10
drag, startPoint x: 371, startPoint y: 276, endPoint x: 437, endPoint y: 282, distance: 65.5
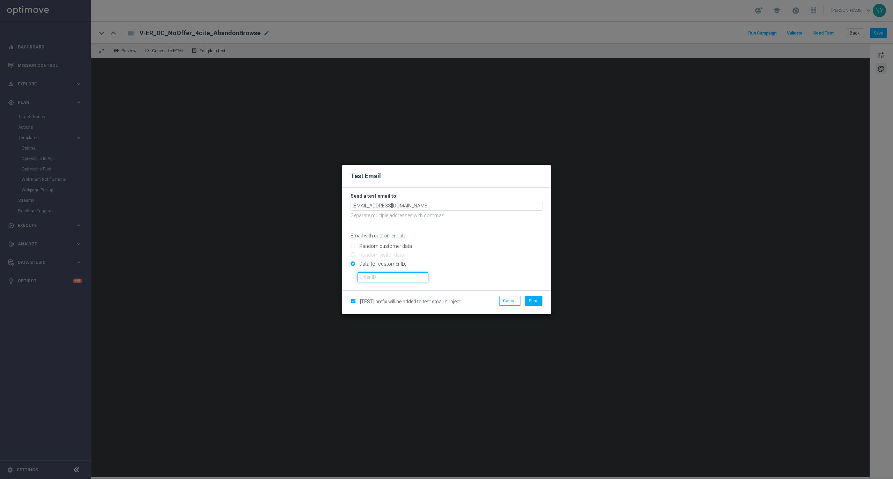
click at [371, 276] on input "text" at bounding box center [392, 277] width 71 height 10
paste input "10000020539"
type input "10000020539"
click at [530, 296] on button "Send" at bounding box center [533, 301] width 17 height 10
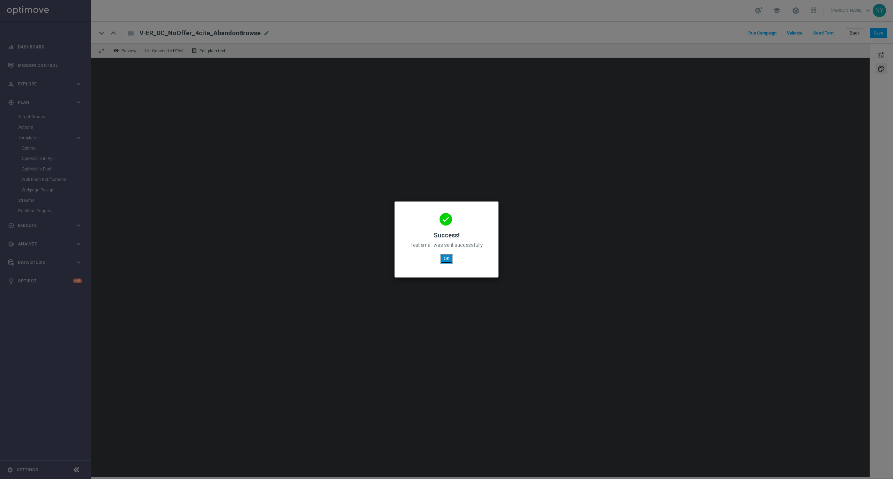
click at [445, 257] on button "OK" at bounding box center [446, 259] width 13 height 10
